Goal: Navigation & Orientation: Find specific page/section

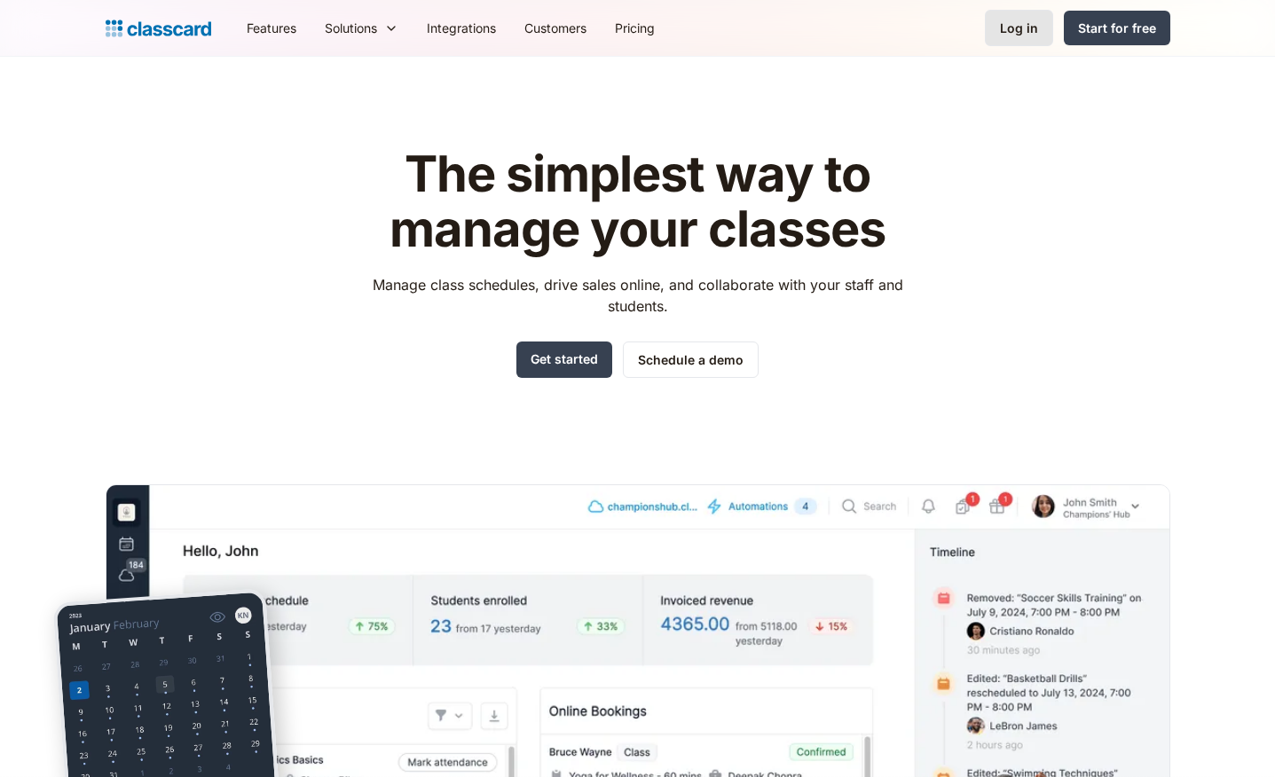
click at [1013, 30] on div "Log in" at bounding box center [1019, 28] width 38 height 19
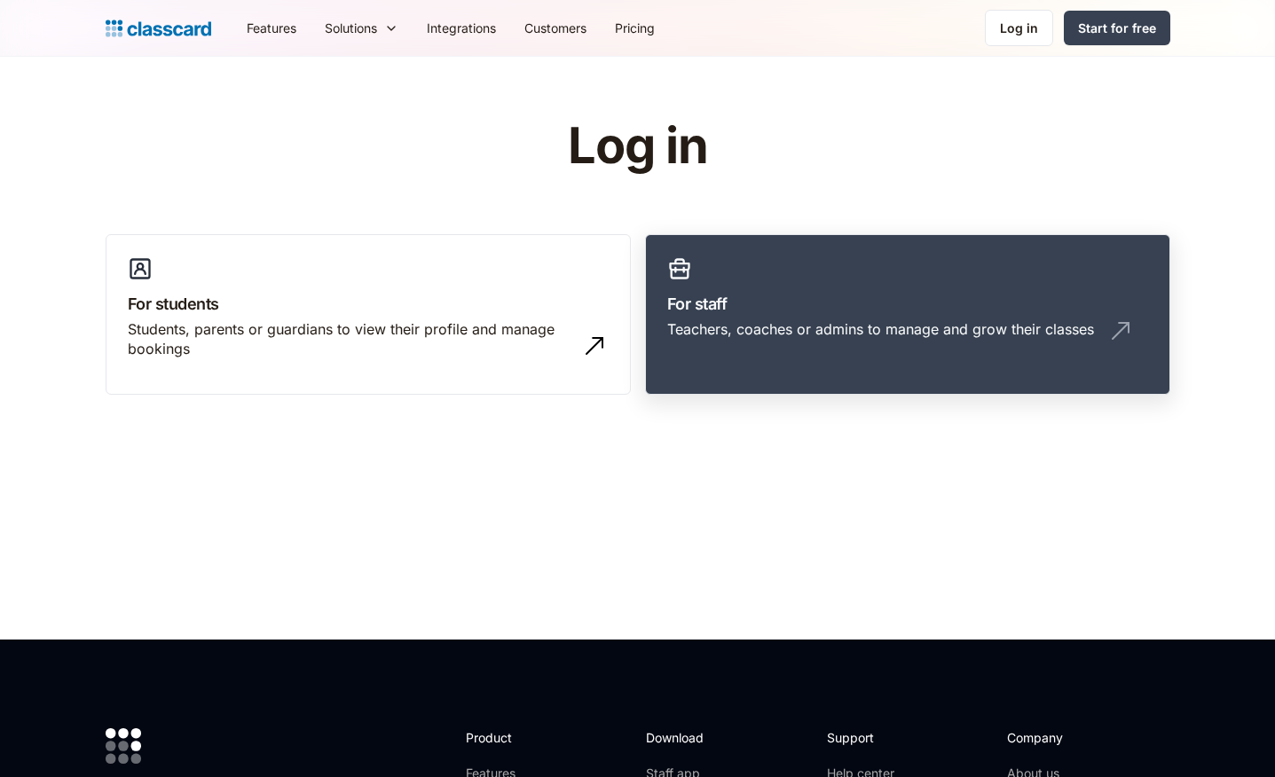
click at [908, 305] on h3 "For staff" at bounding box center [907, 304] width 481 height 24
